Goal: Task Accomplishment & Management: Manage account settings

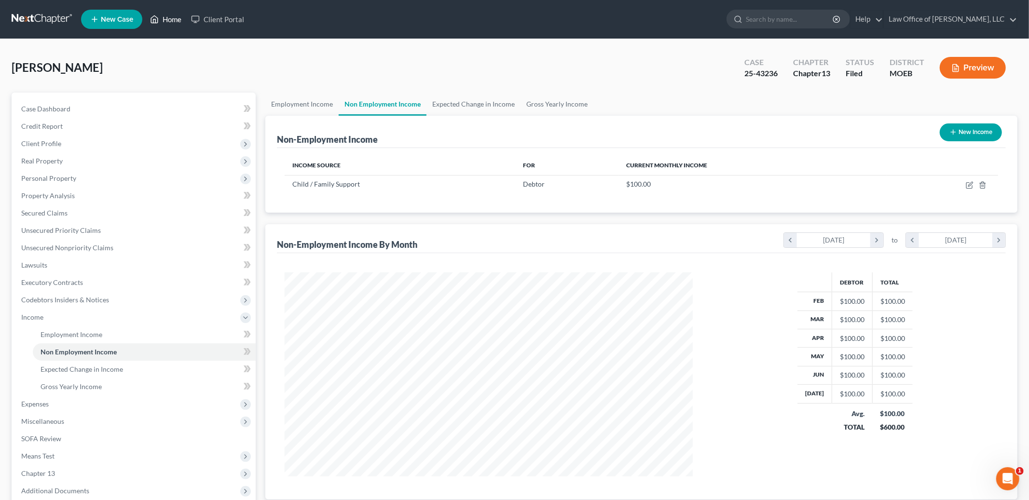
click at [156, 18] on icon at bounding box center [154, 20] width 9 height 12
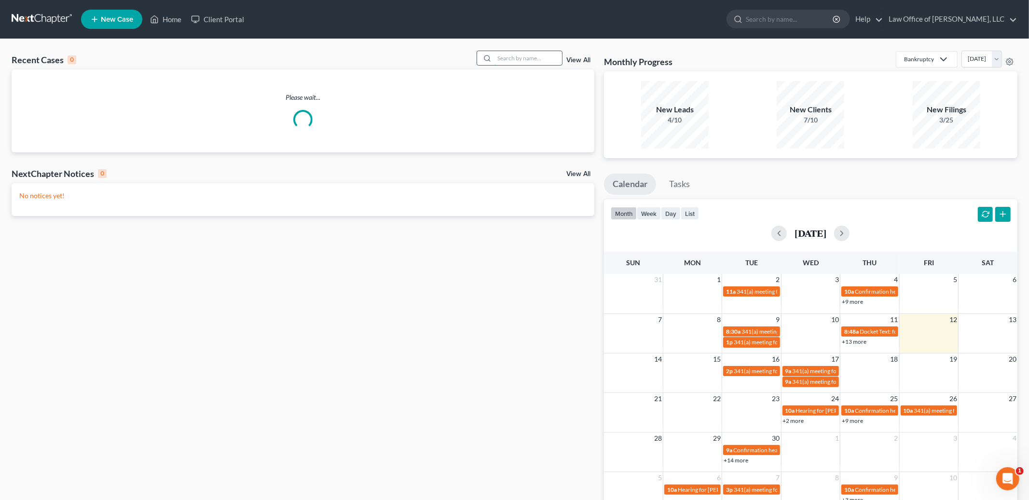
click at [515, 60] on input "search" at bounding box center [528, 58] width 68 height 14
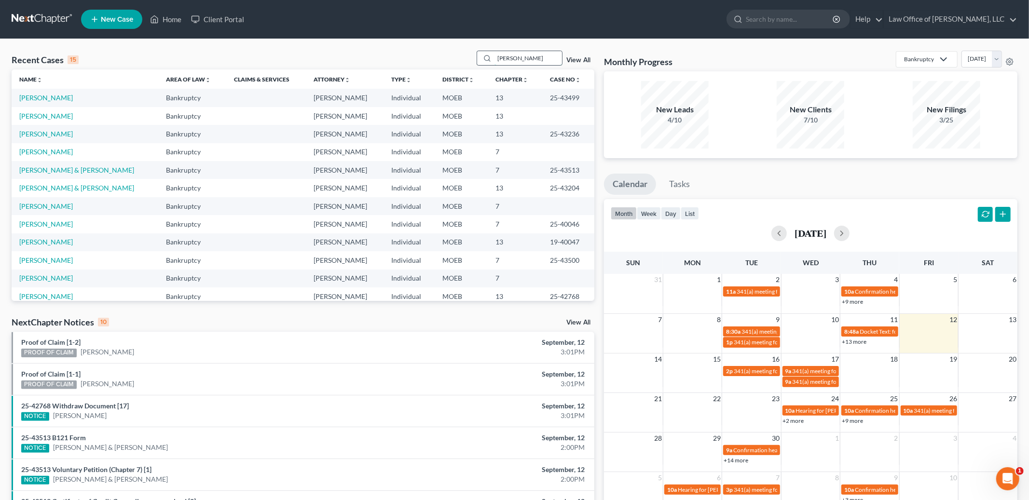
type input "[PERSON_NAME]"
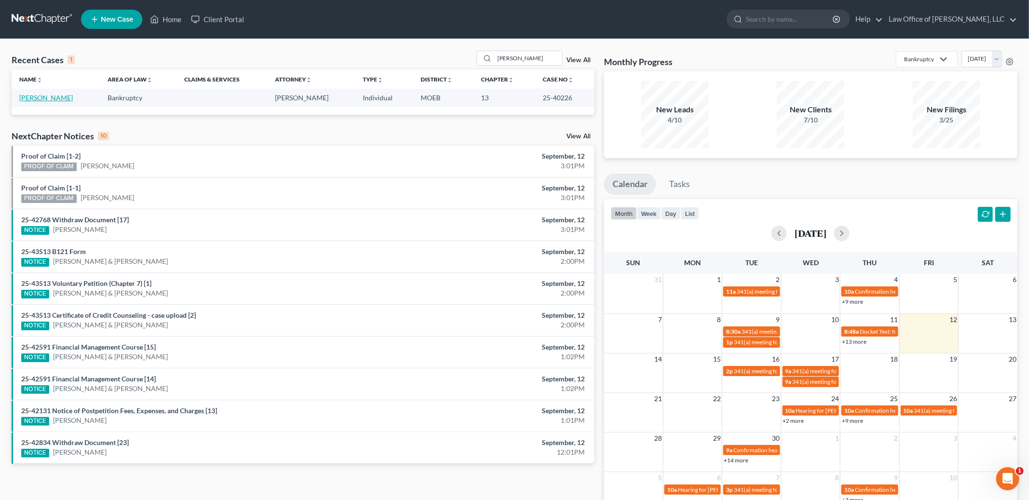
click at [39, 94] on link "[PERSON_NAME]" at bounding box center [46, 98] width 54 height 8
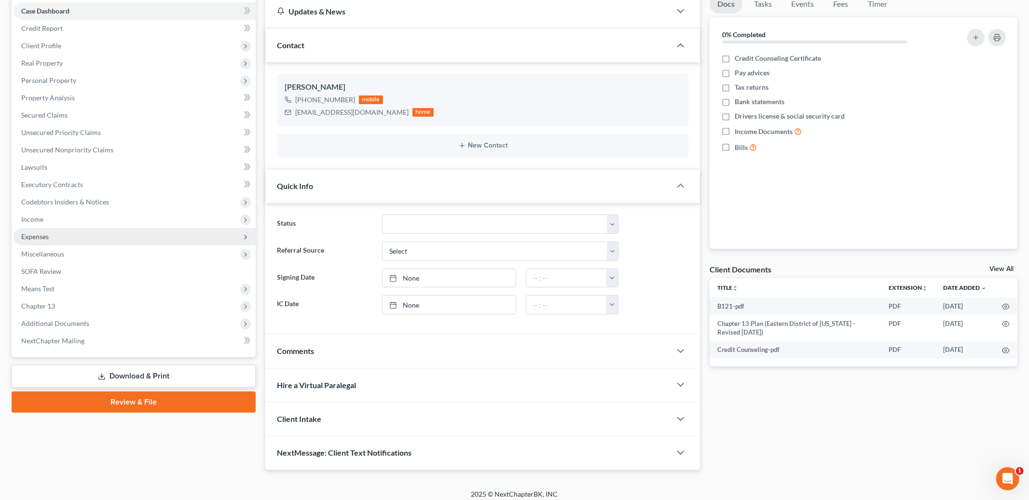
scroll to position [104, 0]
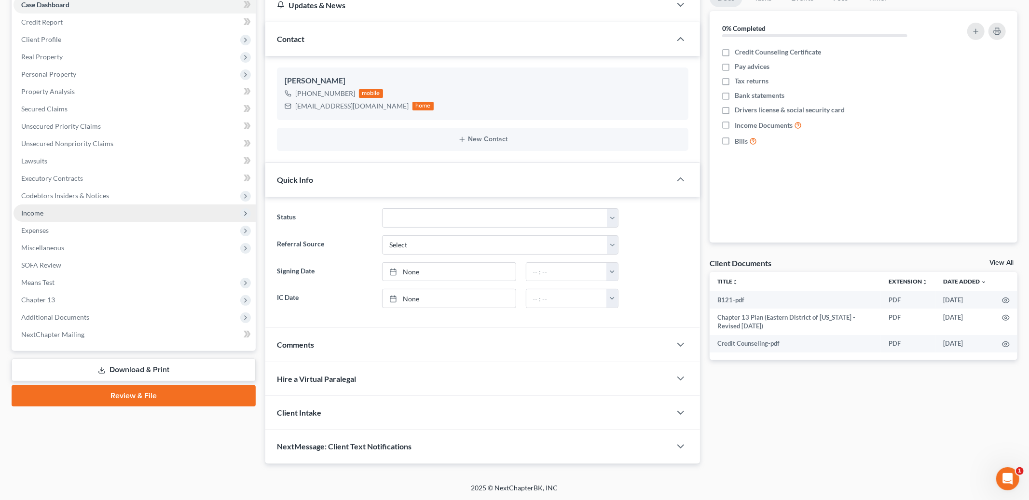
click at [42, 213] on span "Income" at bounding box center [32, 213] width 22 height 8
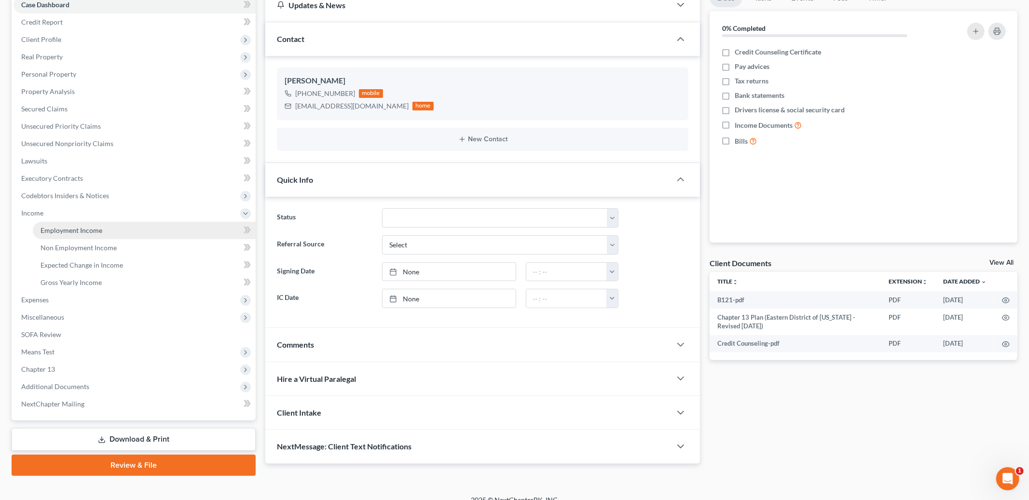
click at [61, 232] on span "Employment Income" at bounding box center [72, 230] width 62 height 8
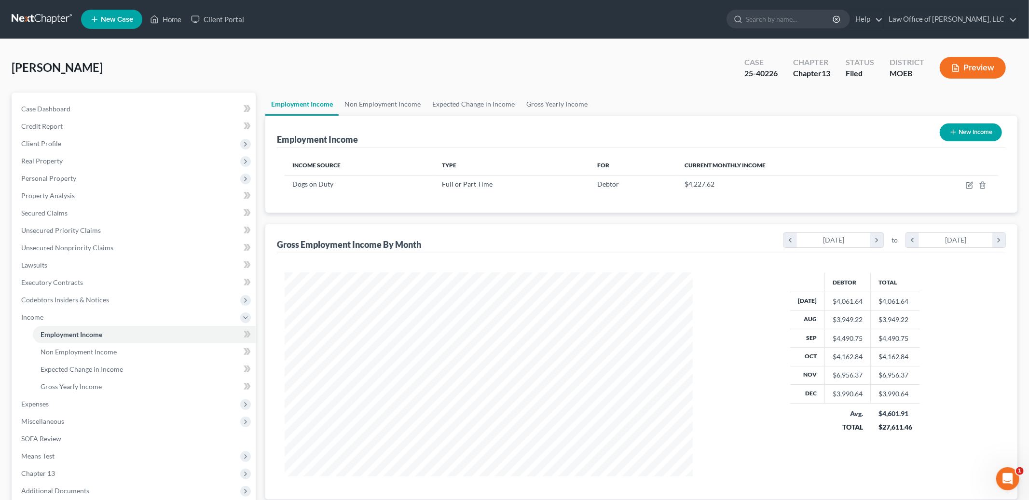
scroll to position [203, 427]
click at [966, 186] on icon "button" at bounding box center [969, 185] width 8 height 8
select select "0"
select select "26"
select select "2"
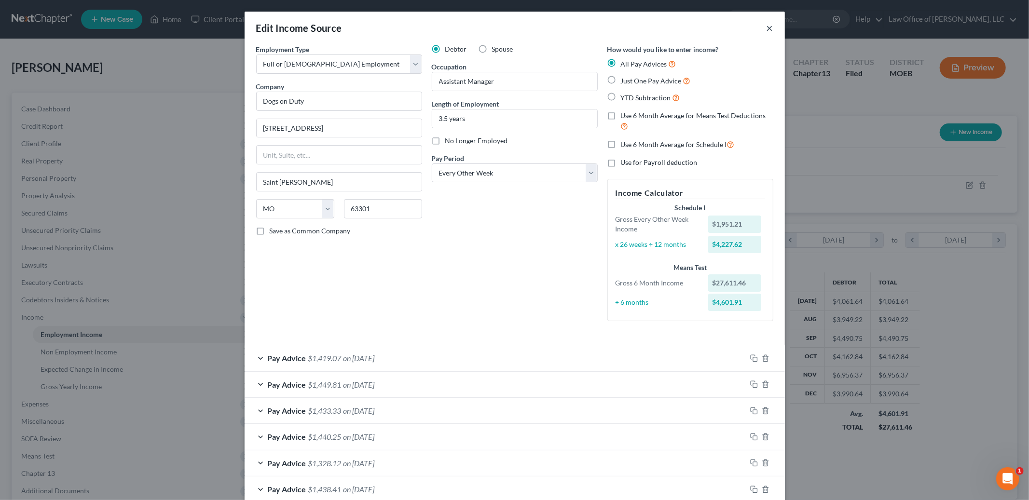
click at [768, 27] on button "×" at bounding box center [769, 28] width 7 height 12
